Goal: Download file/media

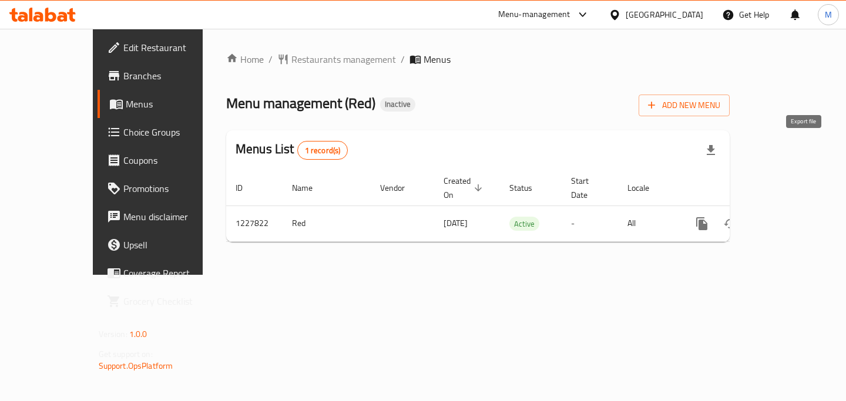
click at [715, 146] on icon "button" at bounding box center [711, 150] width 8 height 10
click at [718, 150] on icon "button" at bounding box center [711, 150] width 14 height 14
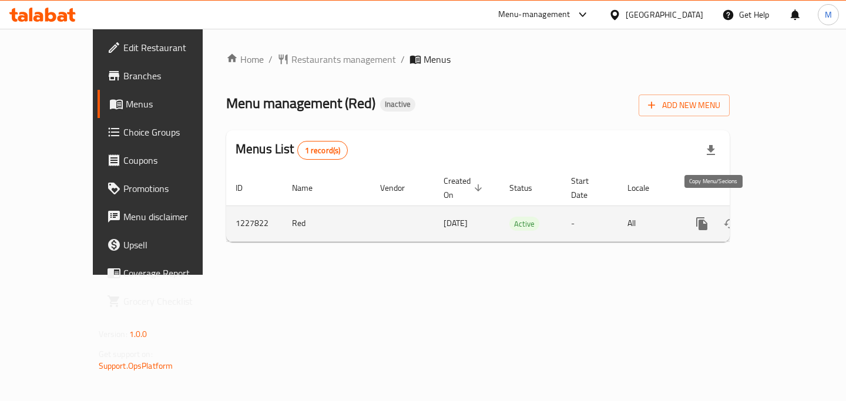
click at [717, 210] on button "more" at bounding box center [702, 224] width 28 height 28
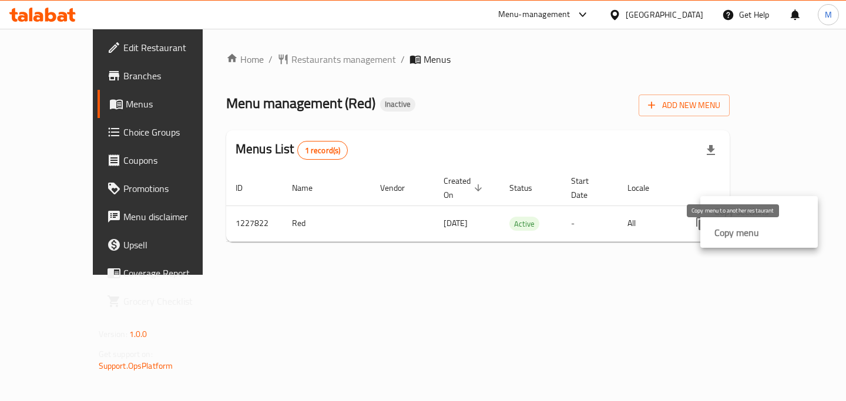
click at [744, 232] on strong "Copy menu" at bounding box center [737, 233] width 45 height 14
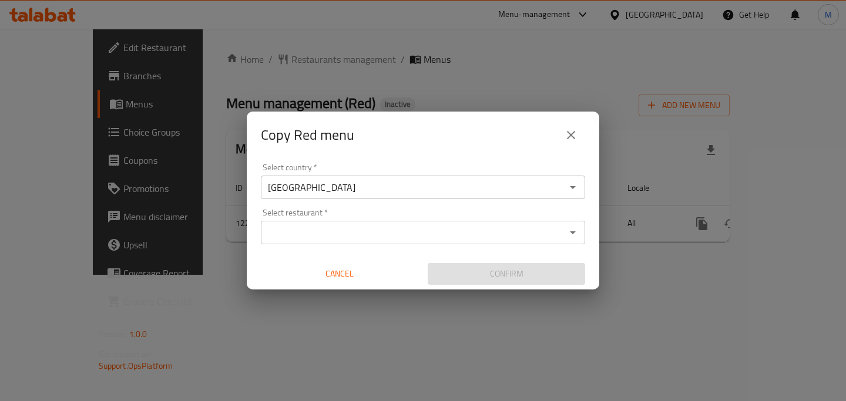
click at [379, 239] on input "Select restaurant   *" at bounding box center [414, 233] width 298 height 16
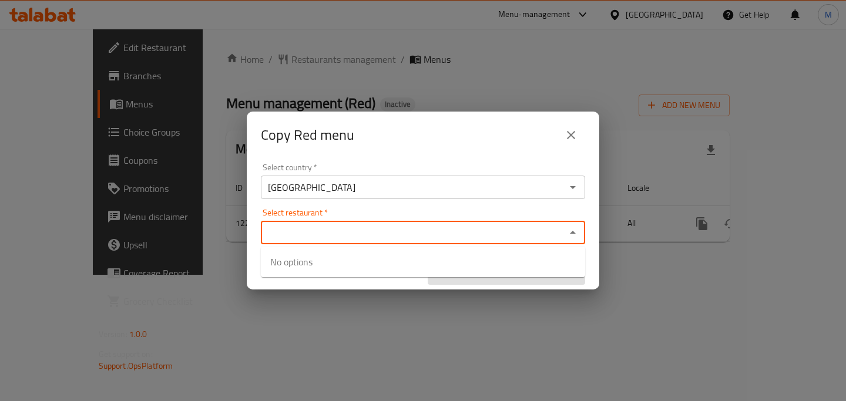
click at [575, 131] on icon "close" at bounding box center [571, 135] width 14 height 14
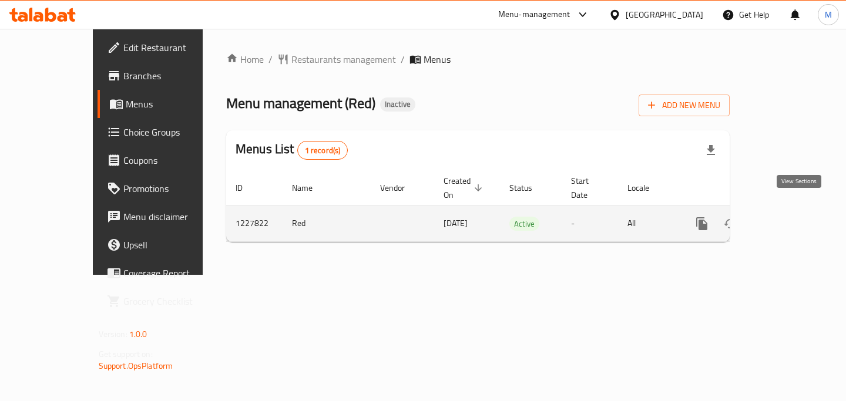
click at [792, 219] on icon "enhanced table" at bounding box center [787, 224] width 11 height 11
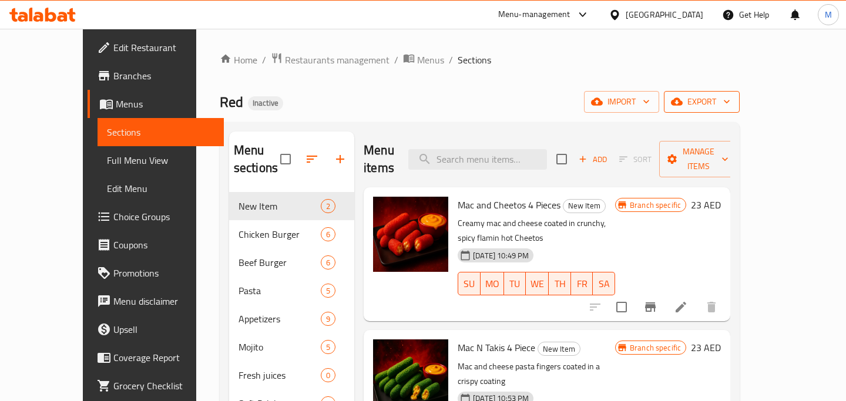
click at [731, 101] on span "export" at bounding box center [702, 102] width 57 height 15
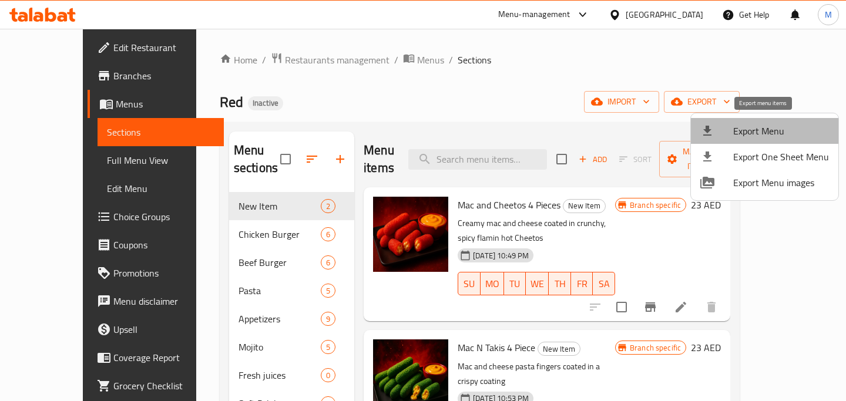
click at [785, 130] on span "Export Menu" at bounding box center [782, 131] width 96 height 14
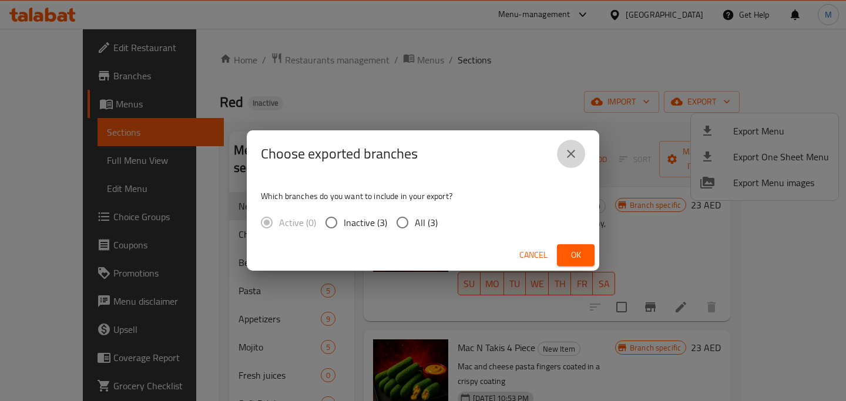
click at [575, 159] on icon "close" at bounding box center [571, 154] width 14 height 14
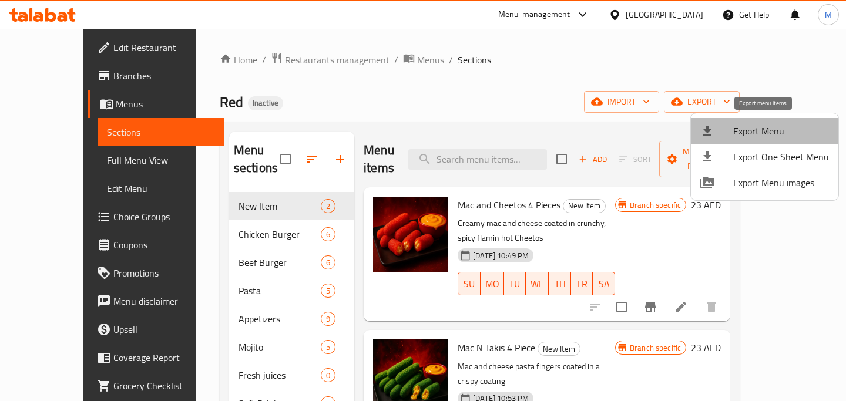
click at [772, 127] on span "Export Menu" at bounding box center [782, 131] width 96 height 14
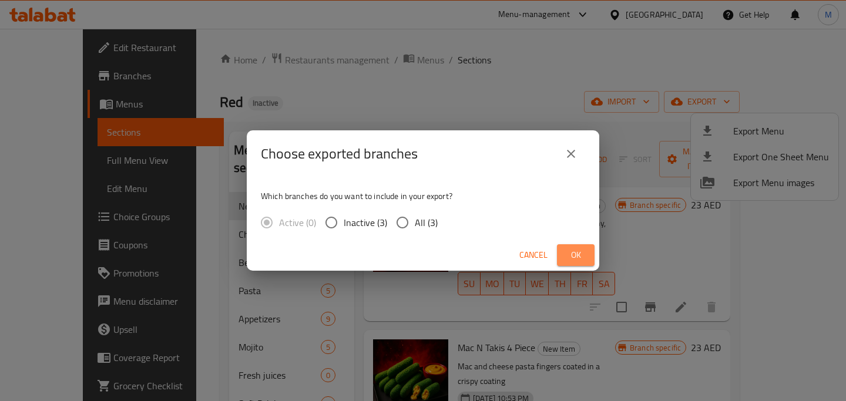
click at [582, 257] on span "Ok" at bounding box center [576, 255] width 19 height 15
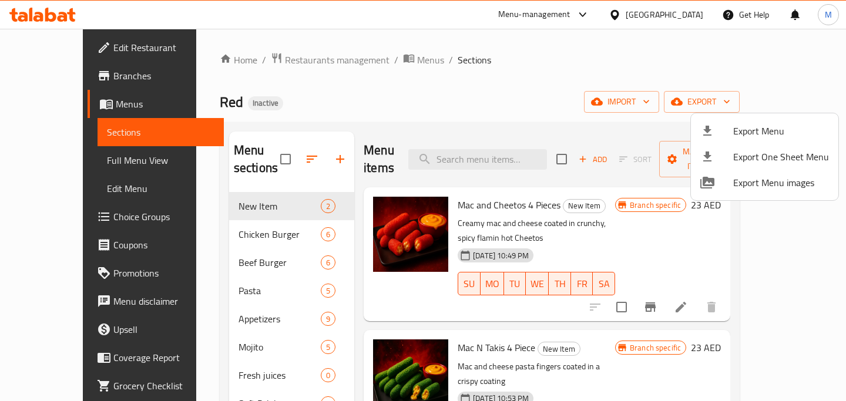
click at [570, 61] on div at bounding box center [423, 200] width 846 height 401
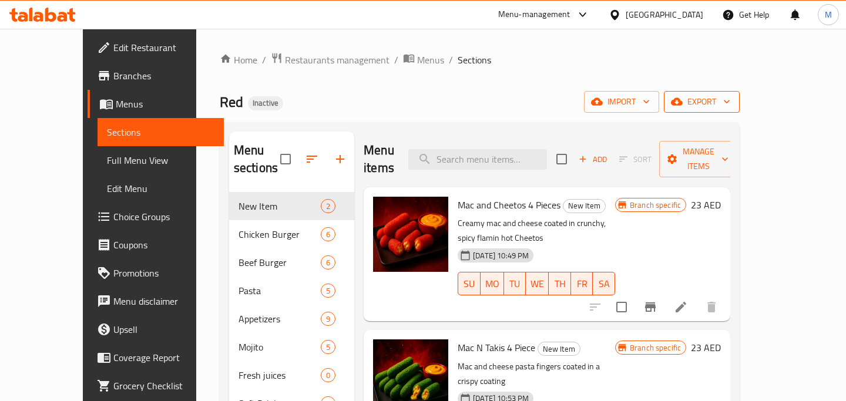
click at [740, 109] on button "export" at bounding box center [702, 102] width 76 height 22
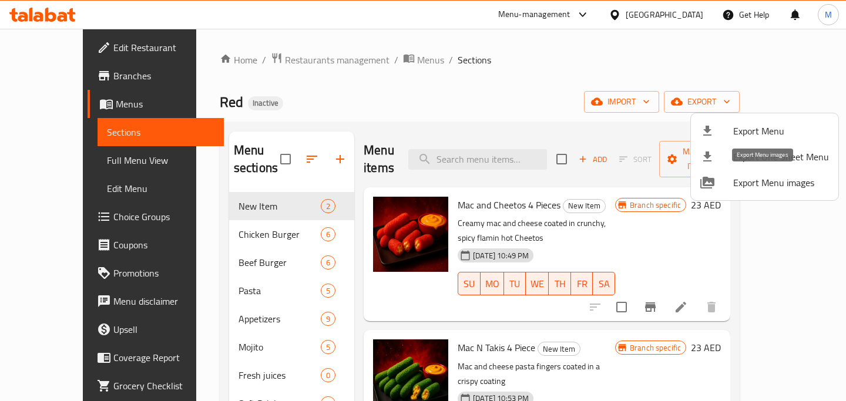
click at [786, 176] on span "Export Menu images" at bounding box center [782, 183] width 96 height 14
click at [788, 156] on span "Export One Sheet Menu" at bounding box center [782, 157] width 96 height 14
click at [780, 127] on span "Export Menu" at bounding box center [782, 131] width 96 height 14
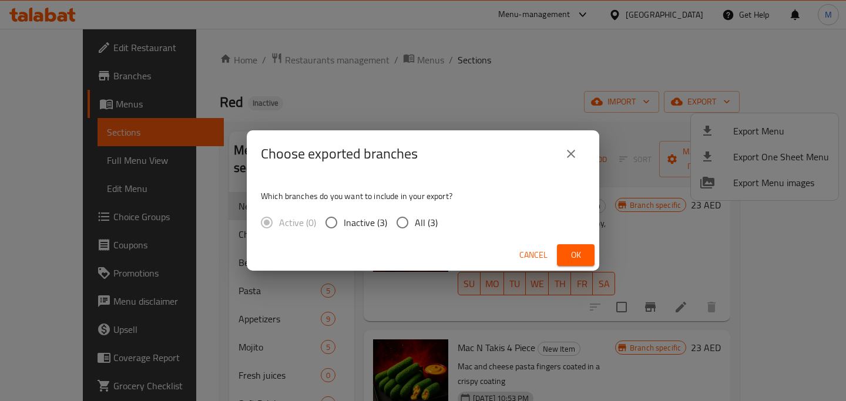
click at [563, 152] on button "close" at bounding box center [571, 154] width 28 height 28
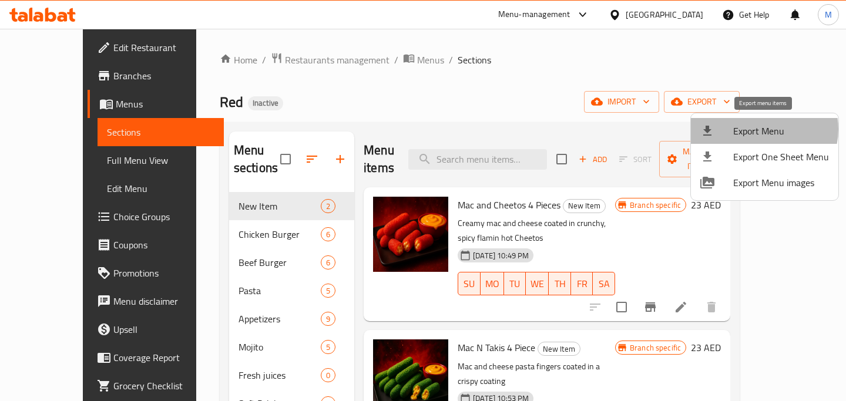
click at [764, 129] on span "Export Menu" at bounding box center [782, 131] width 96 height 14
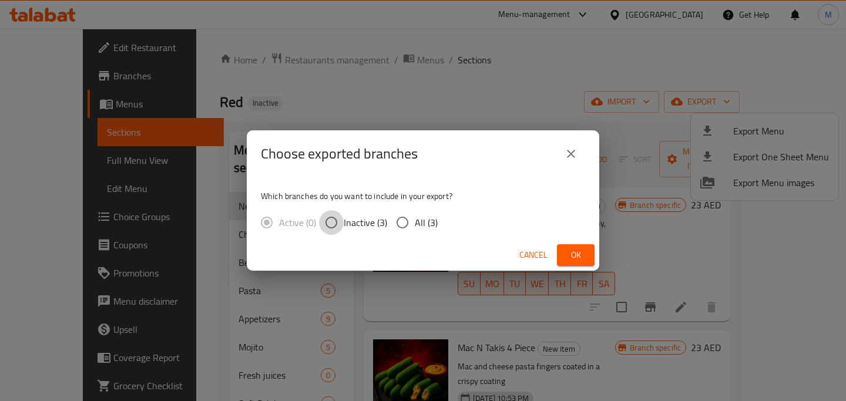
click at [334, 220] on input "Inactive (3)" at bounding box center [331, 222] width 25 height 25
radio input "true"
click at [419, 223] on span "All (3)" at bounding box center [426, 223] width 23 height 14
click at [415, 223] on input "All (3)" at bounding box center [402, 222] width 25 height 25
radio input "true"
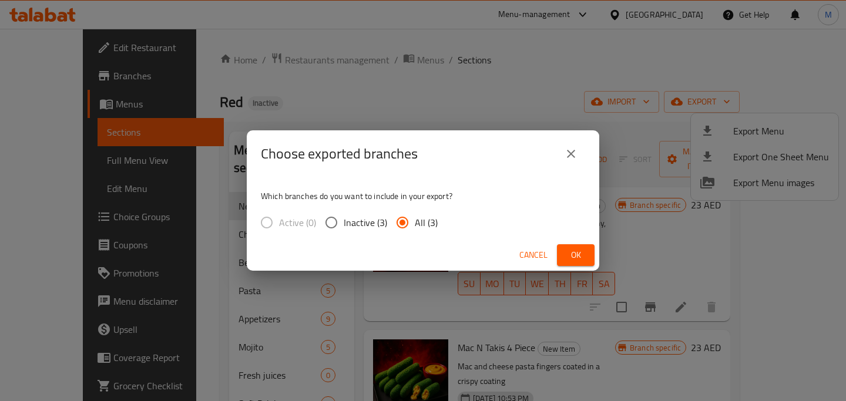
click at [576, 260] on span "Ok" at bounding box center [576, 255] width 19 height 15
